Goal: Transaction & Acquisition: Obtain resource

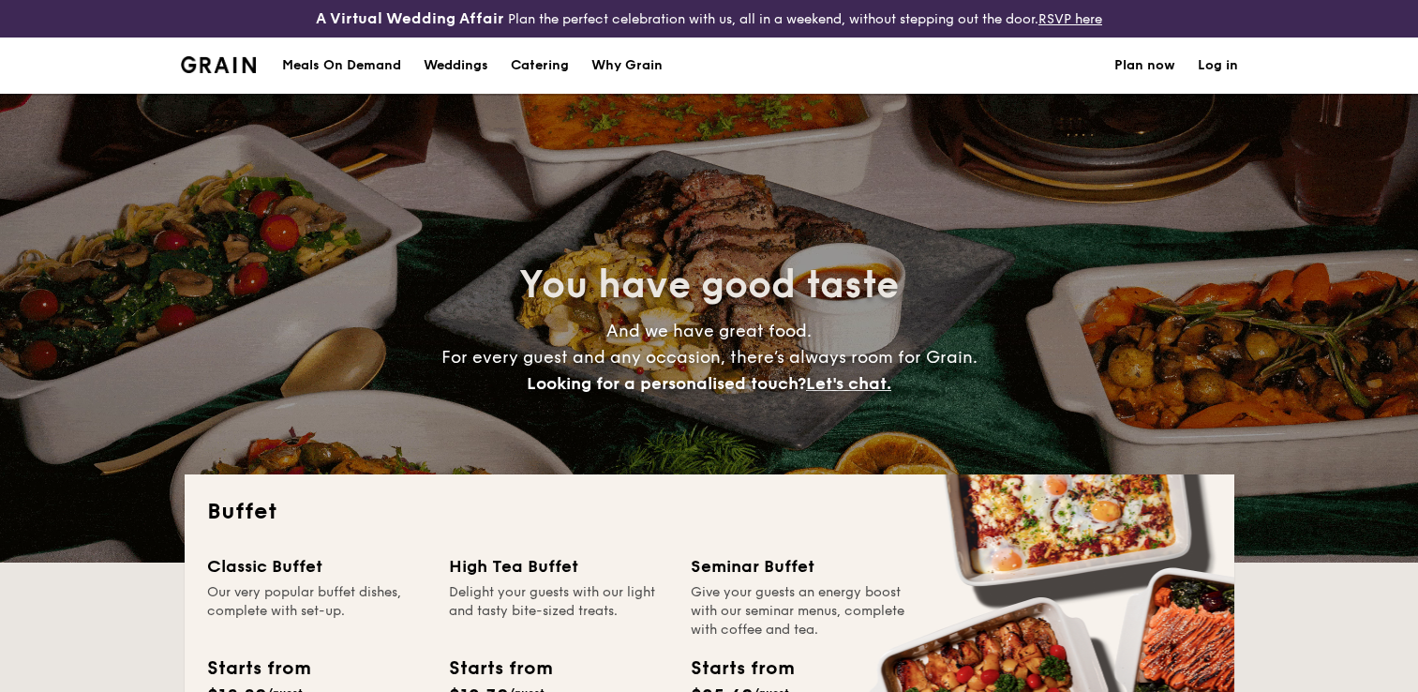
select select
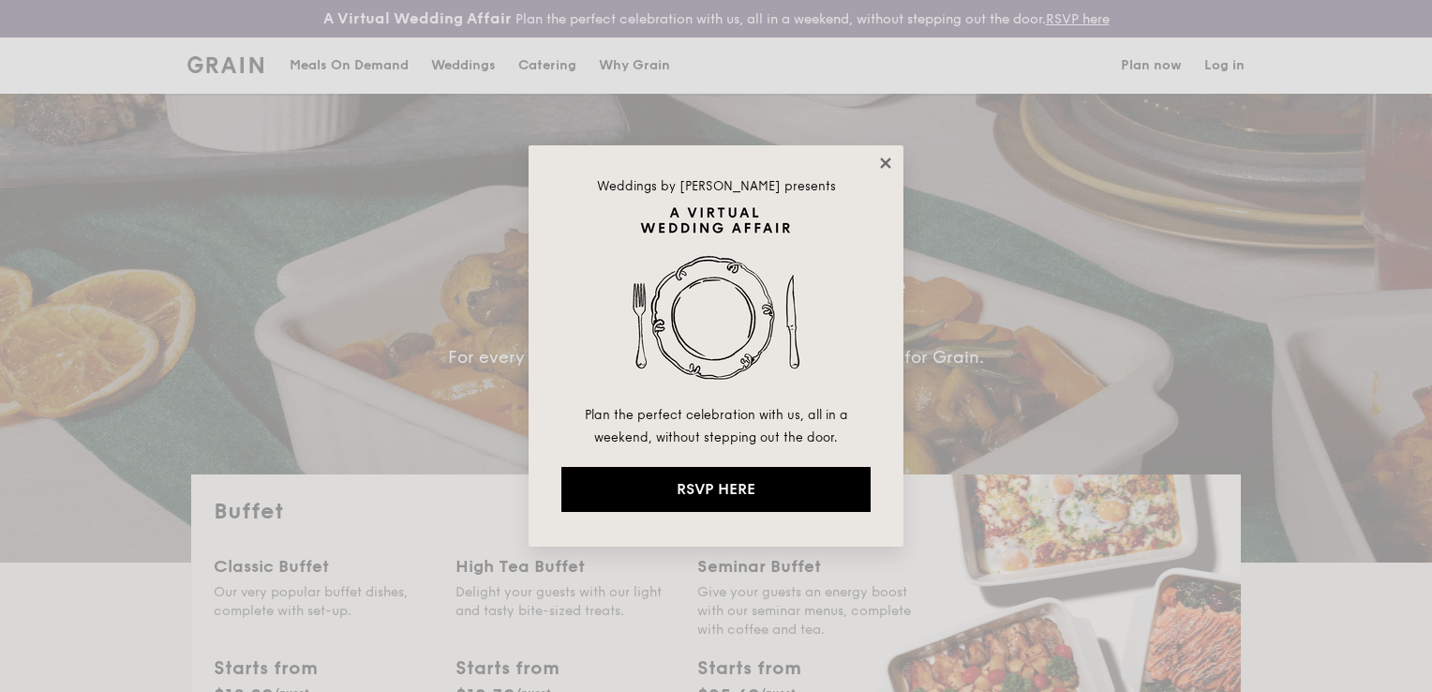
click at [892, 159] on icon at bounding box center [885, 163] width 17 height 17
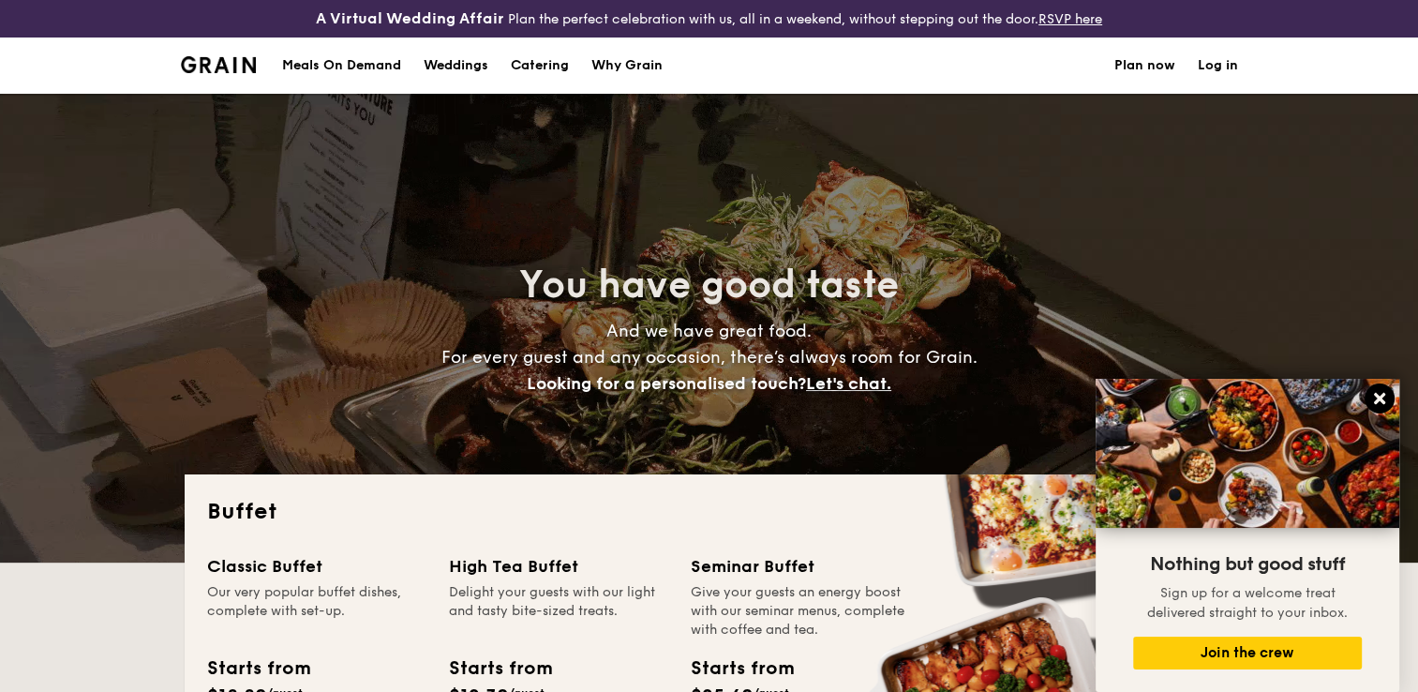
click at [1376, 392] on icon at bounding box center [1379, 398] width 17 height 17
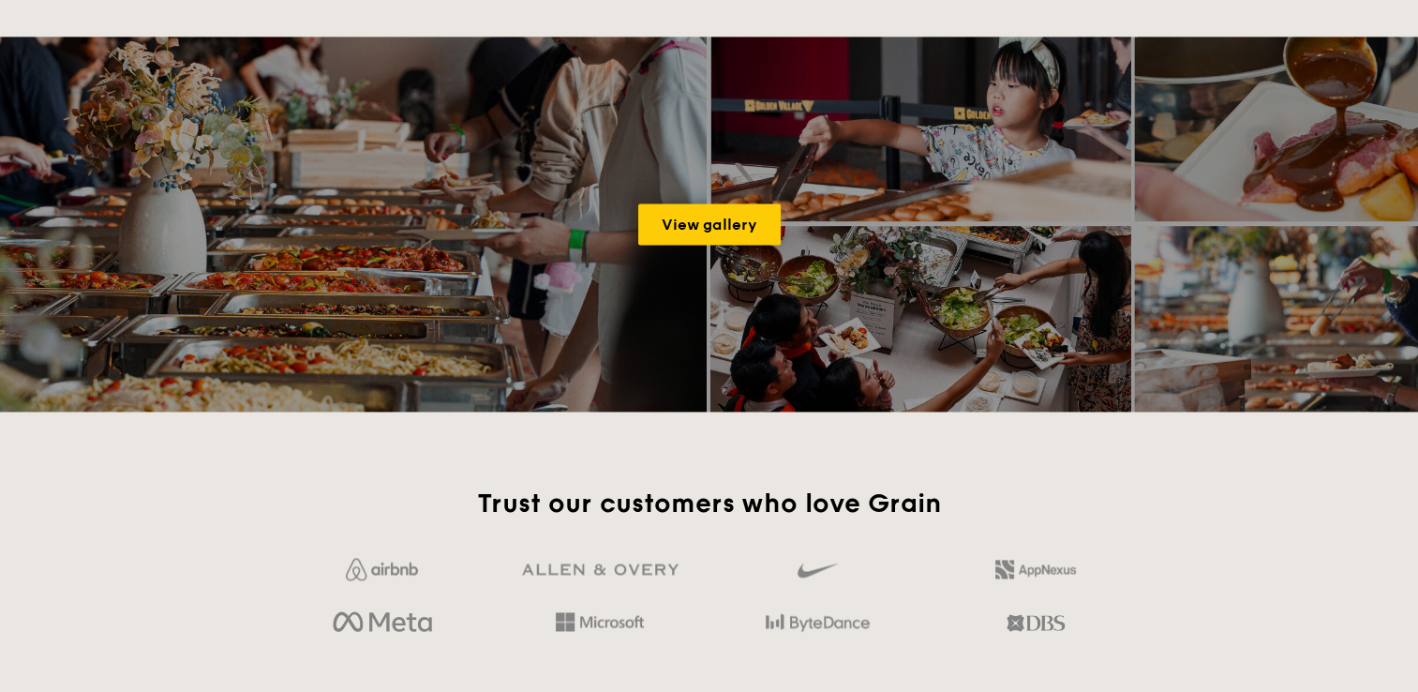
scroll to position [2601, 0]
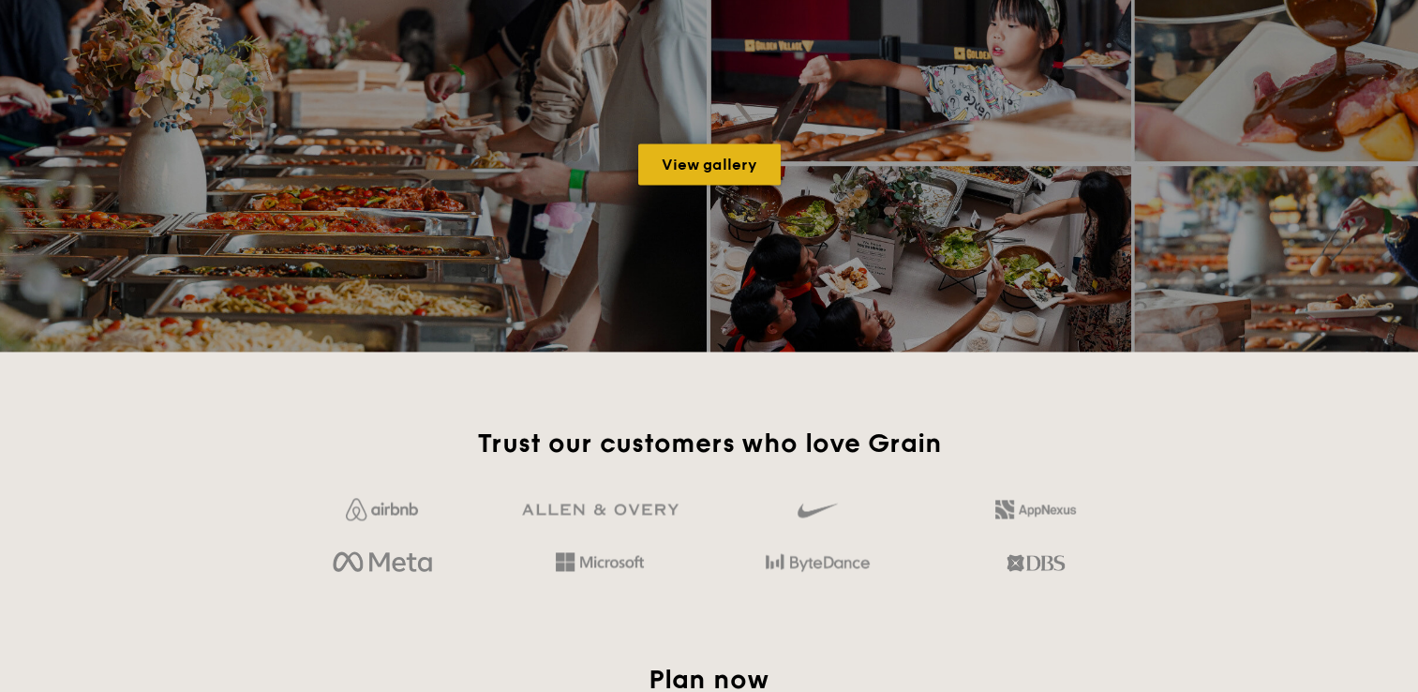
click at [724, 163] on link "View gallery" at bounding box center [709, 163] width 142 height 41
